Goal: Transaction & Acquisition: Purchase product/service

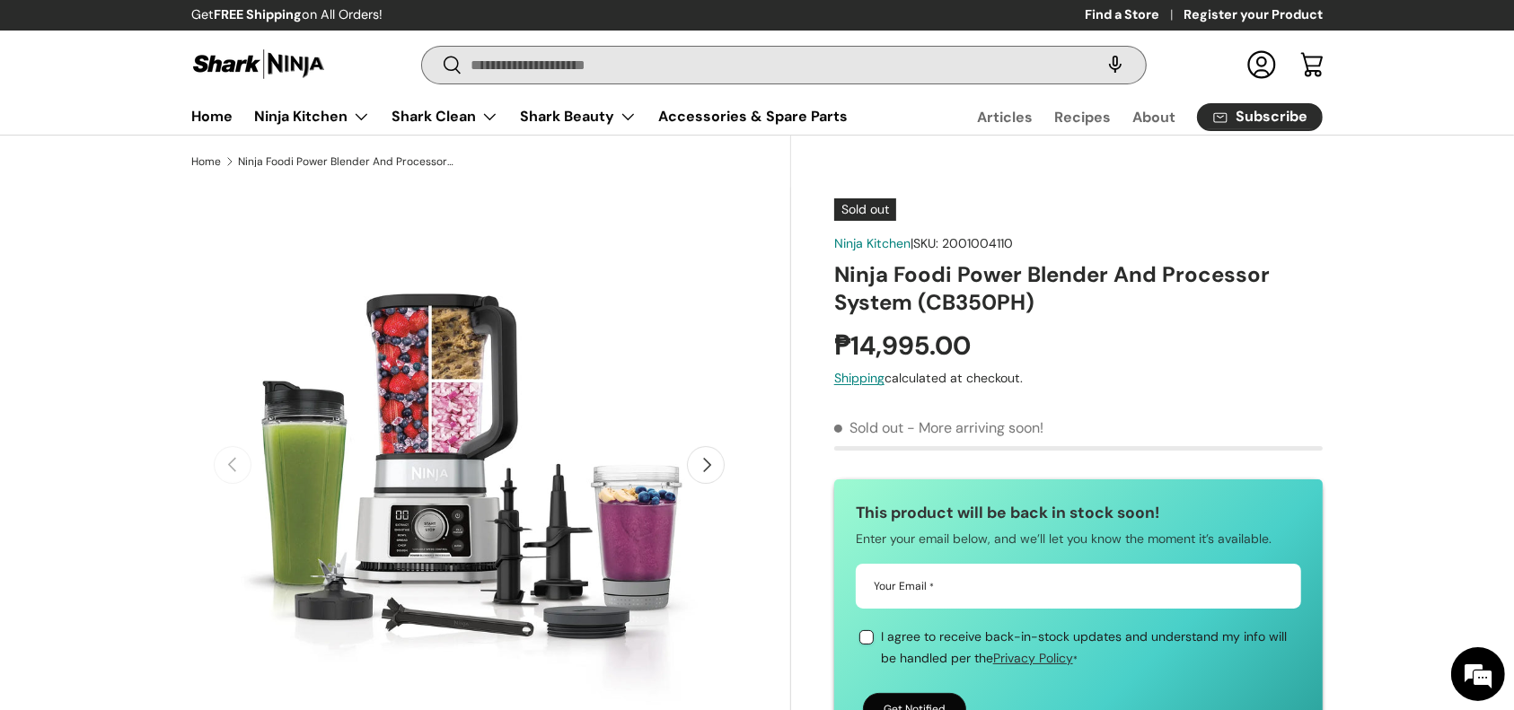
click at [487, 62] on input "Search" at bounding box center [784, 65] width 724 height 37
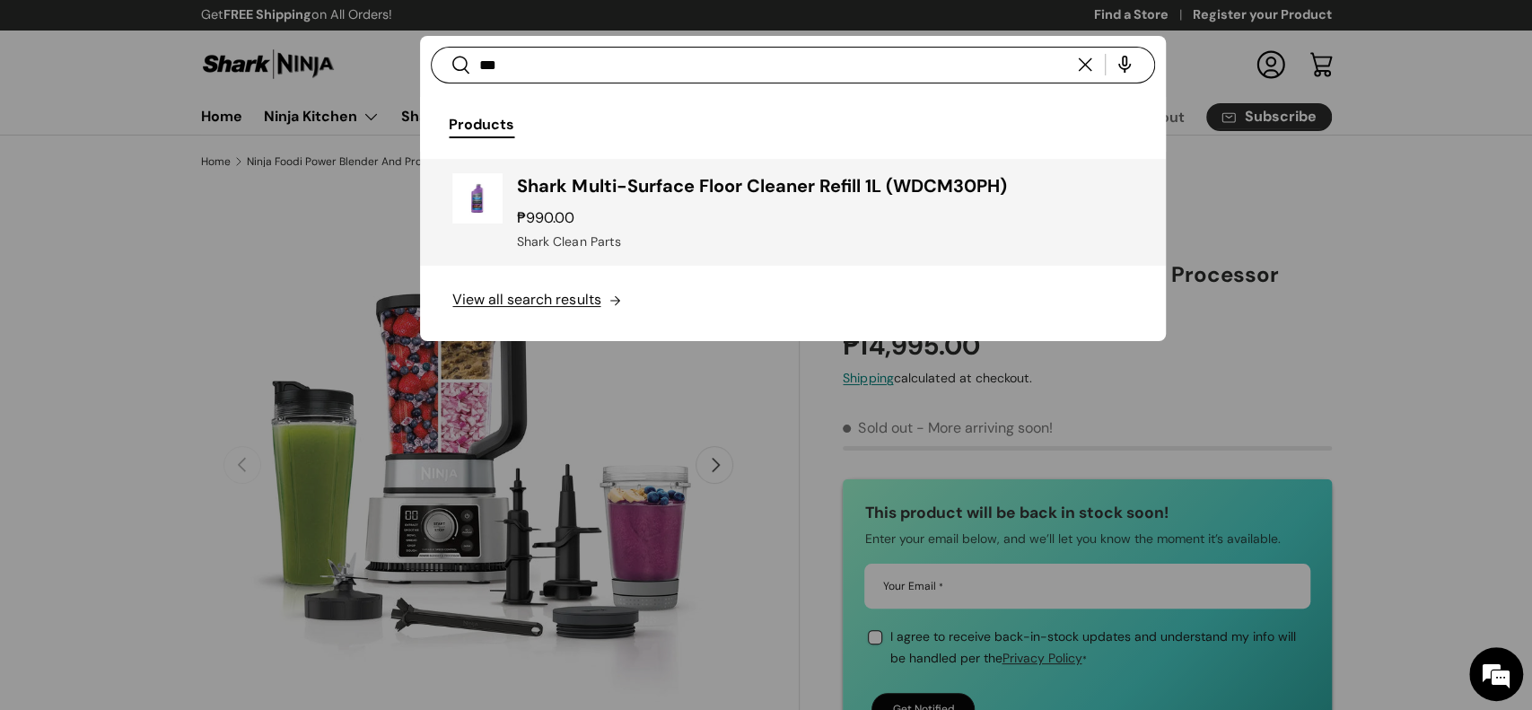
type input "***"
click at [700, 210] on div "₱990.00" at bounding box center [825, 218] width 616 height 22
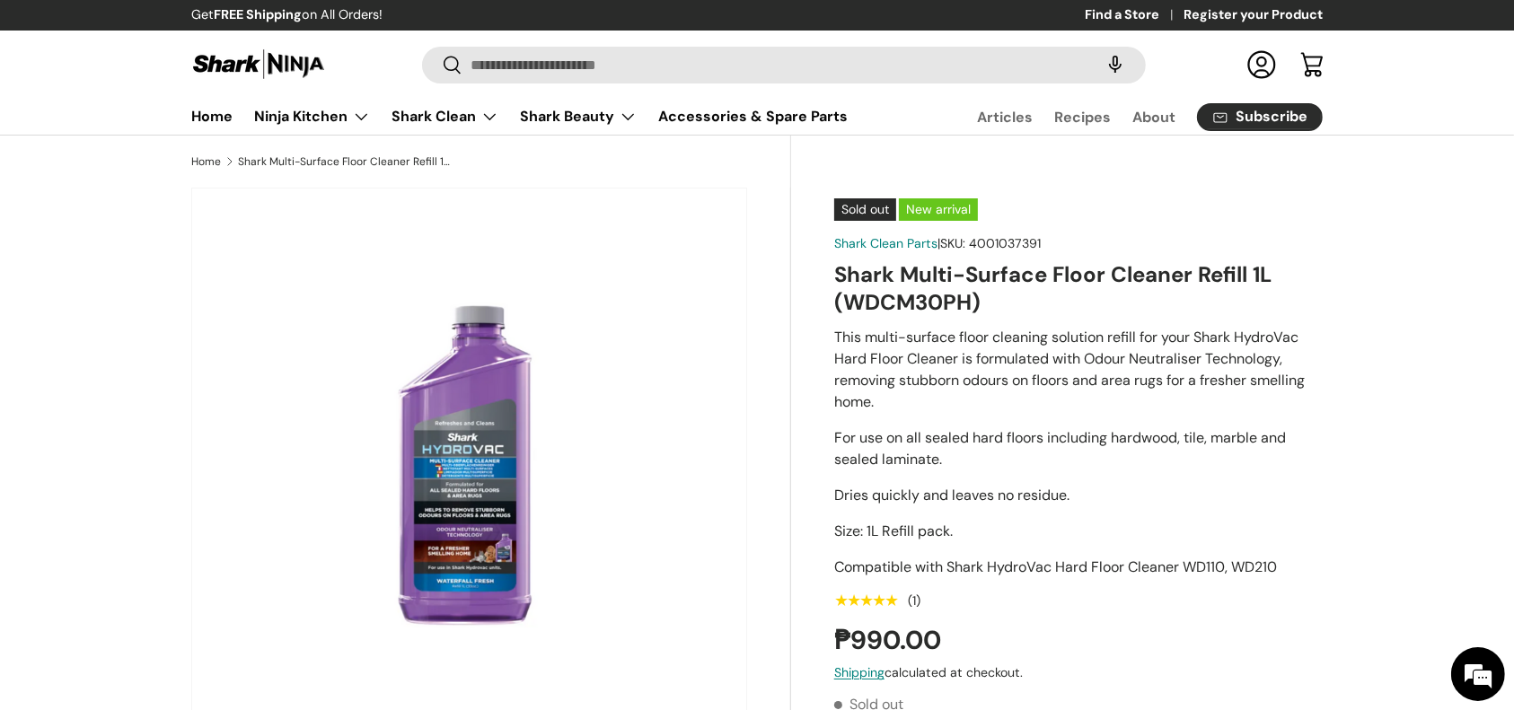
click at [927, 288] on h1 "Shark Multi-Surface Floor Cleaner Refill 1L (WDCM30PH)" at bounding box center [1078, 288] width 488 height 56
click at [927, 285] on h1 "Shark Multi-Surface Floor Cleaner Refill 1L (WDCM30PH)" at bounding box center [1078, 288] width 488 height 56
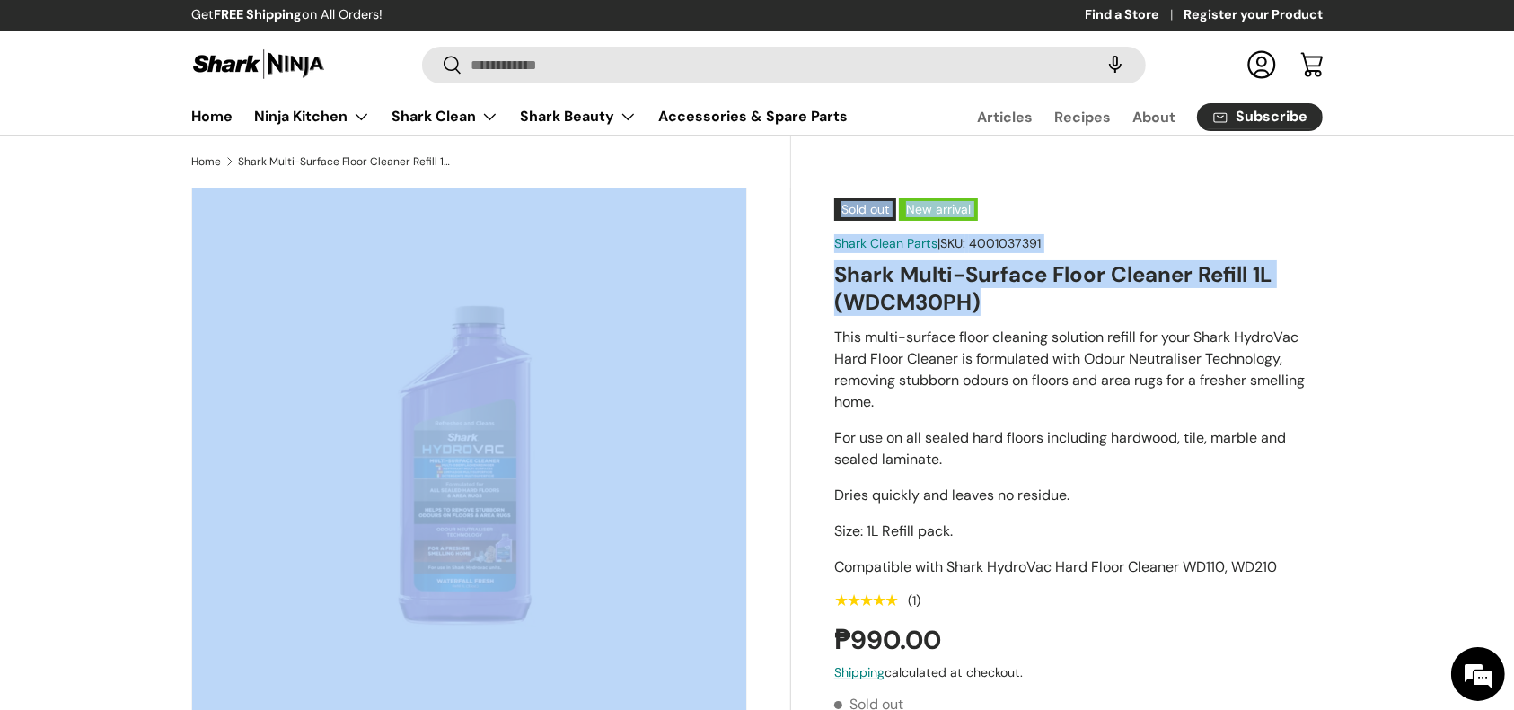
copy div "Sold out New arrival Shark Clean Parts | SKU: 4001037391 Shark Multi-Surface Fl…"
drag, startPoint x: 994, startPoint y: 296, endPoint x: 769, endPoint y: 278, distance: 225.2
click at [769, 188] on div "Sold out New arrival Shark Clean Parts | SKU: 4001037391 Shark Multi-Surface Fl…" at bounding box center [756, 188] width 1131 height 0
click at [870, 285] on h1 "Shark Multi-Surface Floor Cleaner Refill 1L (WDCM30PH)" at bounding box center [1078, 288] width 488 height 56
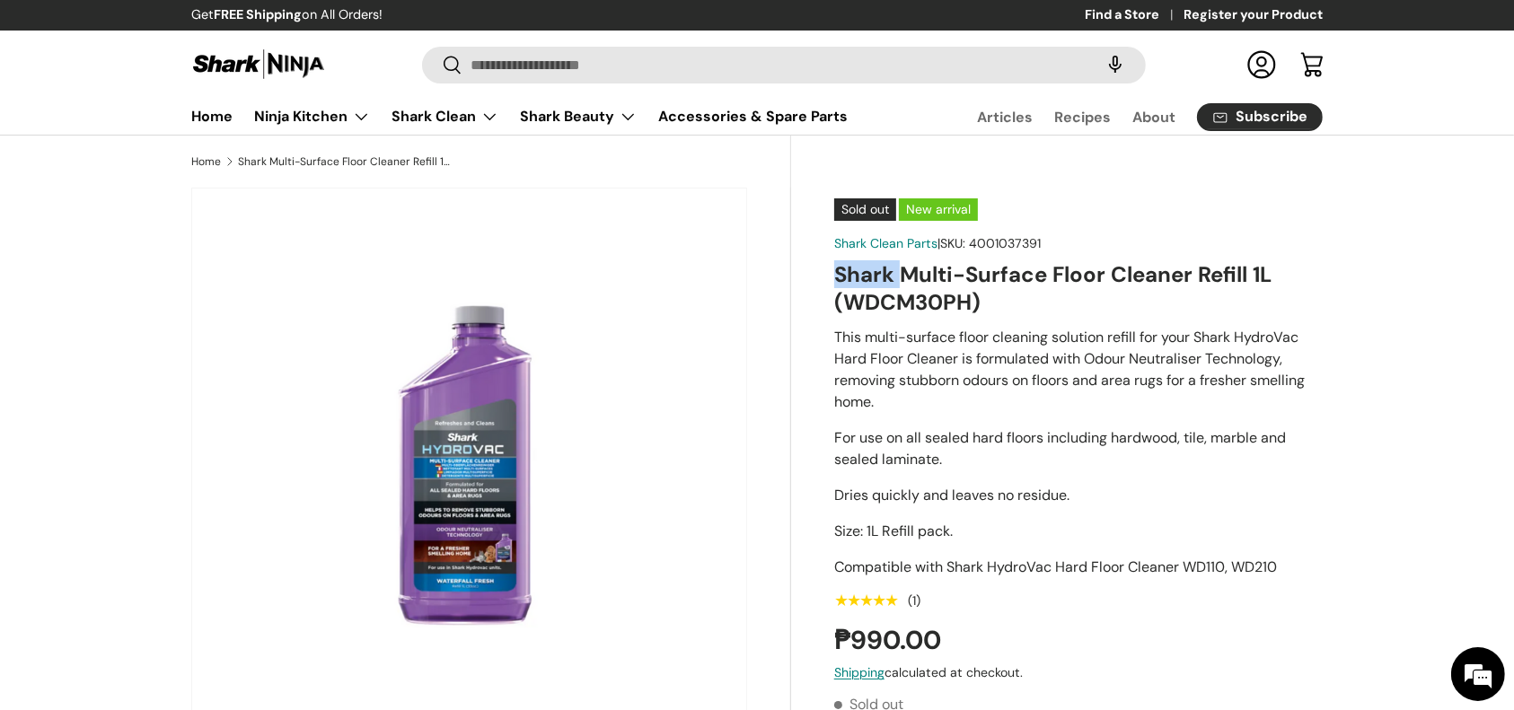
click at [870, 285] on h1 "Shark Multi-Surface Floor Cleaner Refill 1L (WDCM30PH)" at bounding box center [1078, 288] width 488 height 56
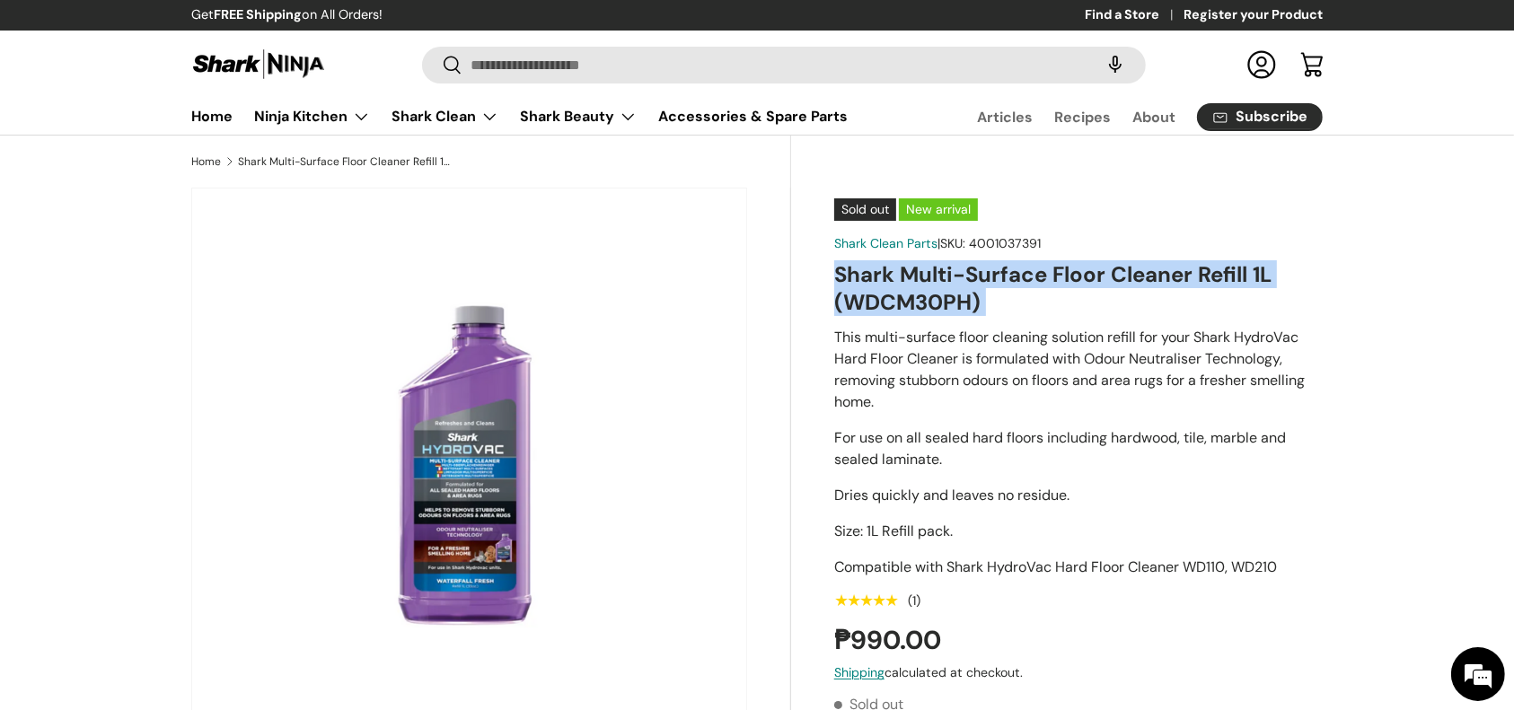
click at [870, 285] on h1 "Shark Multi-Surface Floor Cleaner Refill 1L (WDCM30PH)" at bounding box center [1078, 288] width 488 height 56
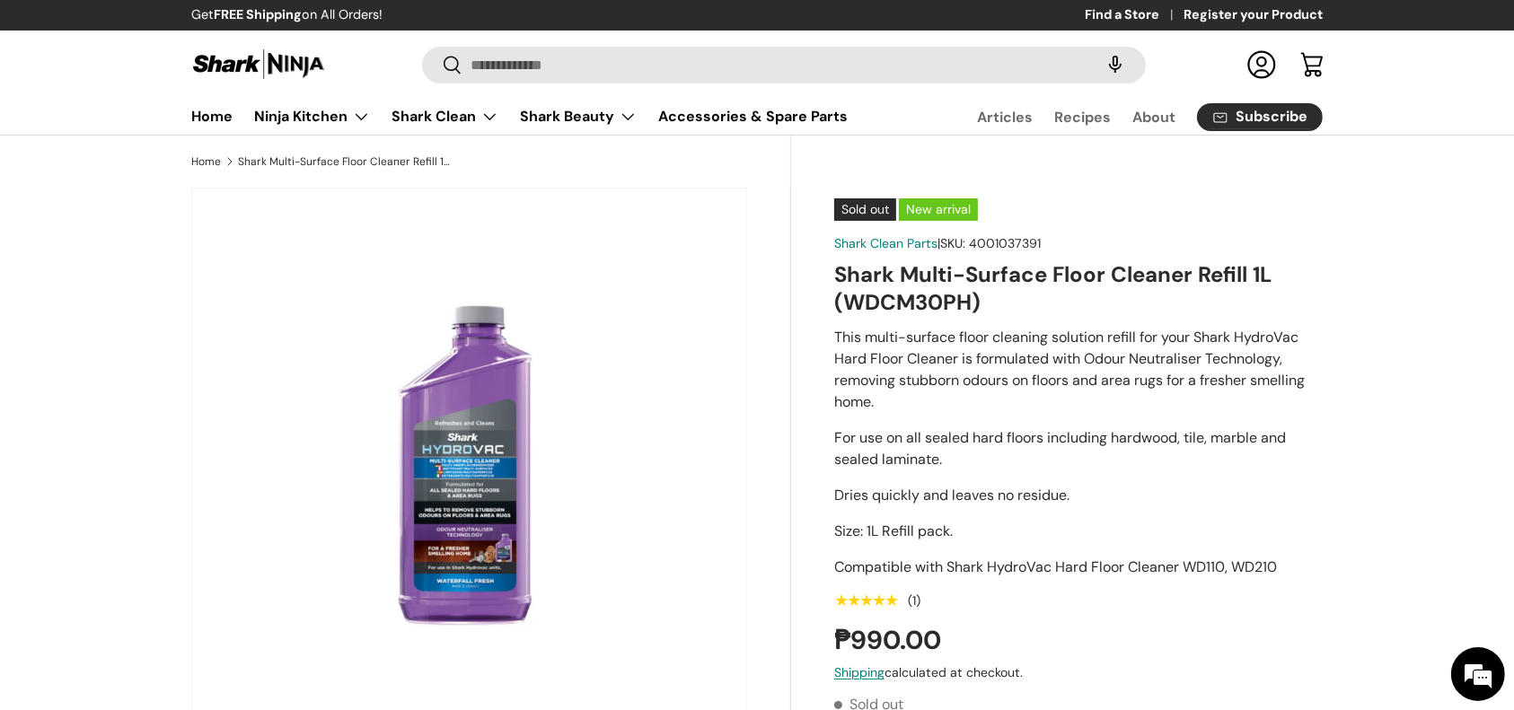
copy div "₱990.00 Unit price / Unavailable"
